Goal: Information Seeking & Learning: Find specific fact

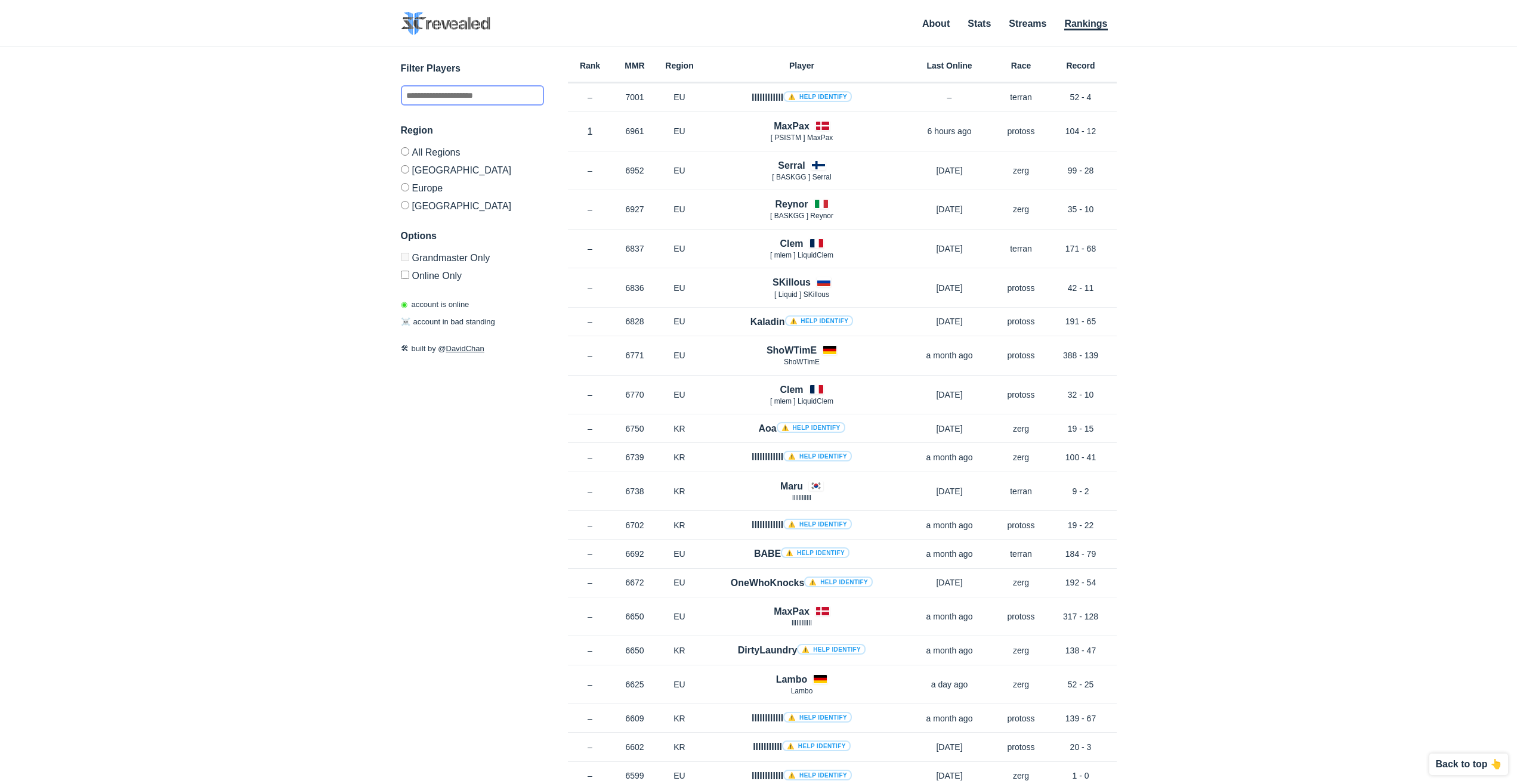
click at [513, 97] on input "text" at bounding box center [472, 95] width 143 height 21
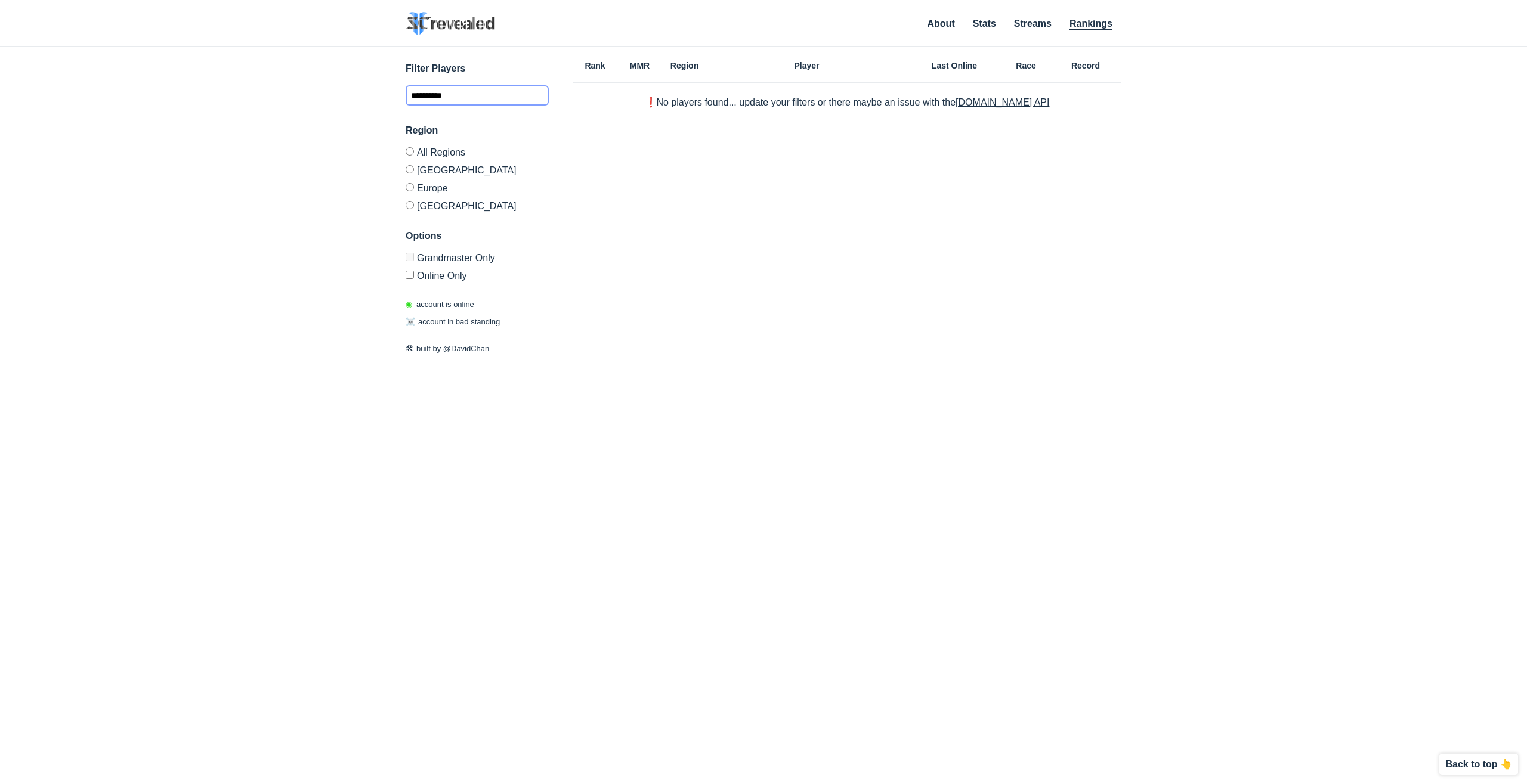
type input "**********"
